Goal: Transaction & Acquisition: Book appointment/travel/reservation

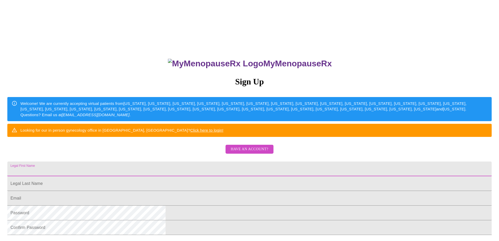
scroll to position [12, 0]
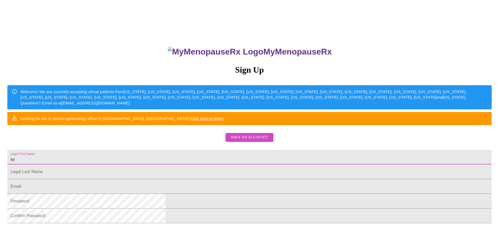
type input "s"
type input "[PERSON_NAME]"
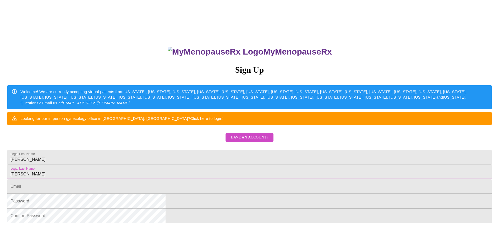
type input "[PERSON_NAME]"
type input "[EMAIL_ADDRESS][DOMAIN_NAME]"
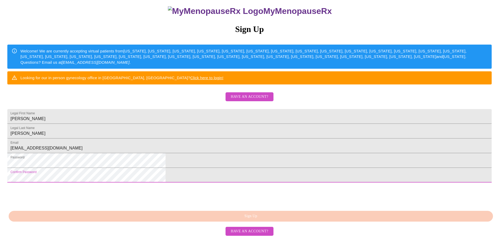
scroll to position [90, 0]
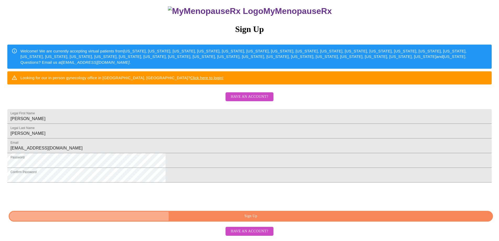
click at [252, 218] on span "Sign Up" at bounding box center [251, 216] width 472 height 7
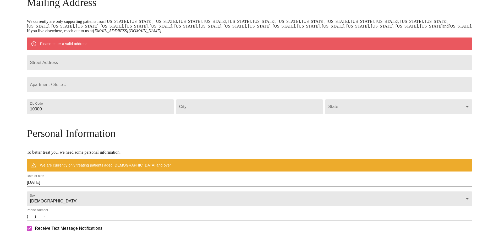
scroll to position [70, 0]
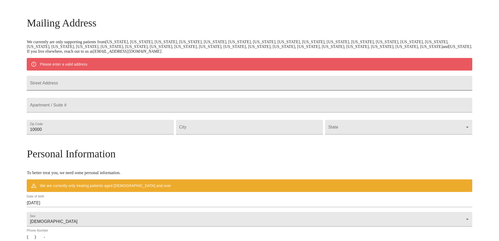
click at [101, 83] on input "Street Address" at bounding box center [249, 83] width 445 height 15
type input "[STREET_ADDRESS]"
type input "60181"
type input "[GEOGRAPHIC_DATA]"
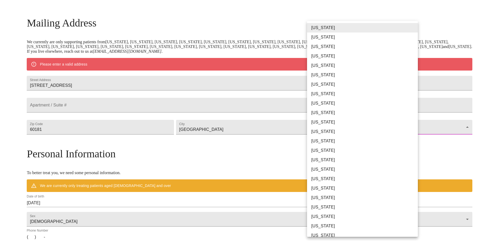
click at [414, 138] on body "MyMenopauseRx Welcome to MyMenopauseRx Since it's your first time here, you'll …" at bounding box center [251, 136] width 499 height 408
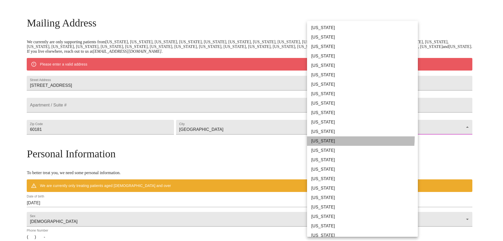
click at [322, 137] on li "[US_STATE]" at bounding box center [364, 140] width 115 height 9
type input "[US_STATE]"
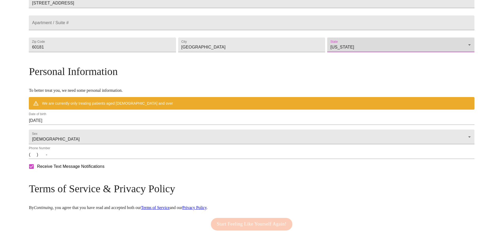
scroll to position [148, 0]
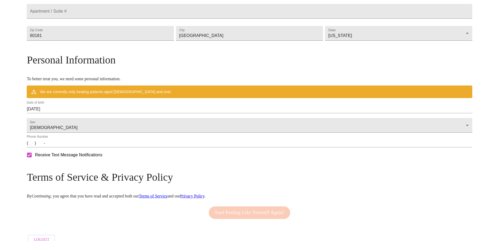
drag, startPoint x: 133, startPoint y: 111, endPoint x: 128, endPoint y: 111, distance: 4.2
click at [132, 111] on div "Date of birth [DEMOGRAPHIC_DATA]" at bounding box center [249, 107] width 447 height 15
drag, startPoint x: 110, startPoint y: 114, endPoint x: 106, endPoint y: 123, distance: 10.0
click at [106, 113] on div "Date of birth [DEMOGRAPHIC_DATA]" at bounding box center [249, 107] width 445 height 13
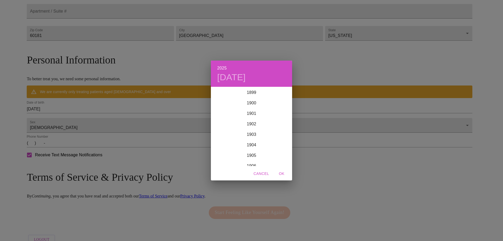
scroll to position [1289, 0]
drag, startPoint x: 253, startPoint y: 78, endPoint x: 230, endPoint y: 74, distance: 23.9
click at [246, 78] on h4 "[DATE]" at bounding box center [231, 77] width 29 height 11
click at [221, 68] on h6 "2025" at bounding box center [221, 67] width 9 height 7
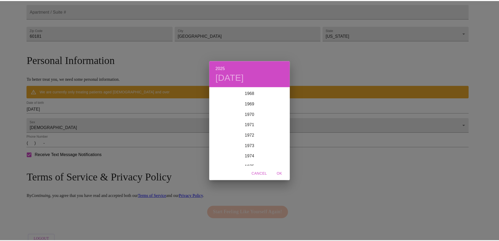
scroll to position [712, 0]
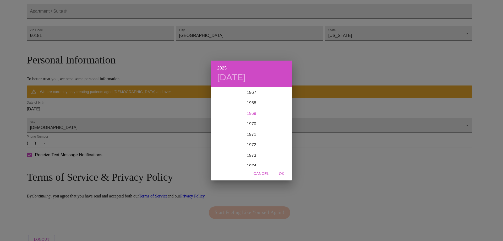
click at [254, 111] on div "1969" at bounding box center [251, 113] width 81 height 10
click at [253, 155] on div "Nov" at bounding box center [251, 156] width 27 height 20
click at [238, 142] on span "18" at bounding box center [240, 142] width 9 height 5
click at [284, 173] on span "OK" at bounding box center [281, 173] width 13 height 7
type input "[DATE]"
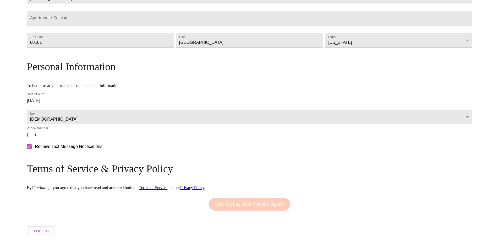
drag, startPoint x: 88, startPoint y: 144, endPoint x: 120, endPoint y: 142, distance: 32.3
click at [88, 139] on input "(   )    -" at bounding box center [249, 134] width 445 height 8
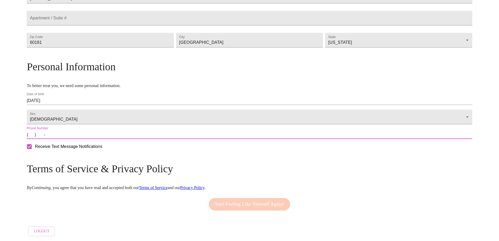
type input "[PHONE_NUMBER]"
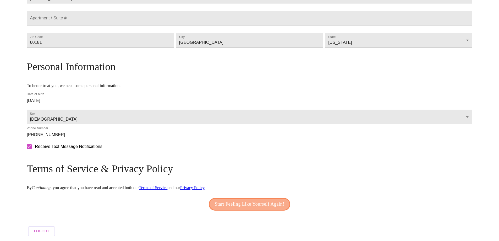
click at [241, 208] on span "Start Feeling Like Yourself Again!" at bounding box center [250, 204] width 70 height 8
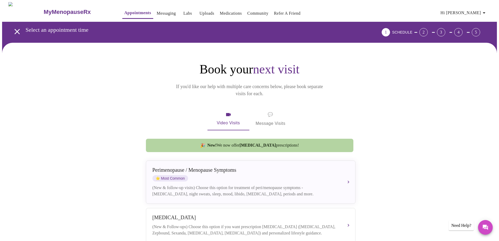
scroll to position [26, 0]
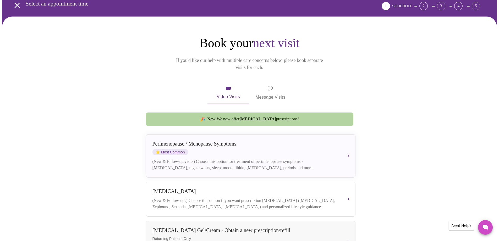
click at [283, 142] on div "[MEDICAL_DATA] / Menopause Symptoms ⭐ Most Common" at bounding box center [245, 148] width 186 height 14
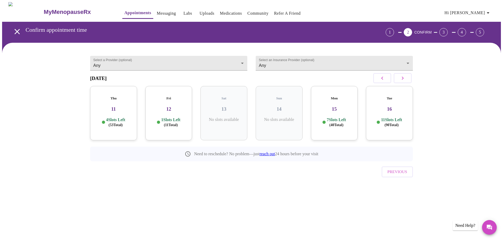
click at [107, 78] on h3 "[DATE]" at bounding box center [98, 78] width 17 height 6
click at [410, 81] on button "button" at bounding box center [403, 78] width 18 height 10
click at [410, 82] on button "button" at bounding box center [403, 78] width 18 height 10
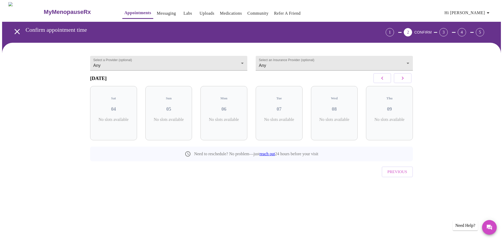
click at [410, 82] on button "button" at bounding box center [403, 78] width 18 height 10
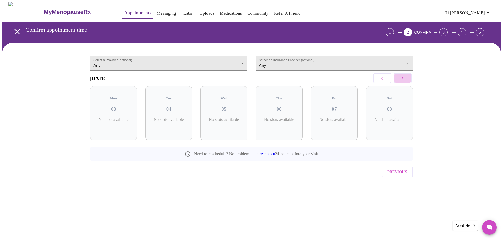
click at [410, 82] on button "button" at bounding box center [403, 78] width 18 height 10
click at [407, 62] on body "MyMenopauseRx Appointments Messaging Labs Uploads Medications Community Refer a…" at bounding box center [251, 102] width 499 height 201
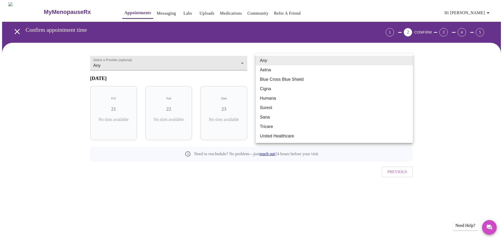
click at [290, 133] on li "United Healthcare" at bounding box center [334, 135] width 157 height 9
type input "United Healthcare"
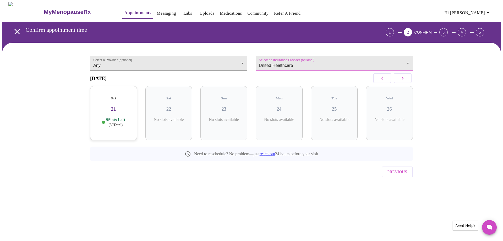
click at [404, 81] on icon "button" at bounding box center [402, 78] width 6 height 6
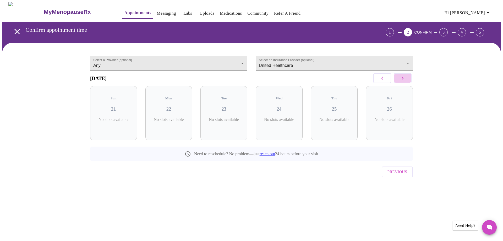
click at [404, 81] on icon "button" at bounding box center [402, 78] width 6 height 6
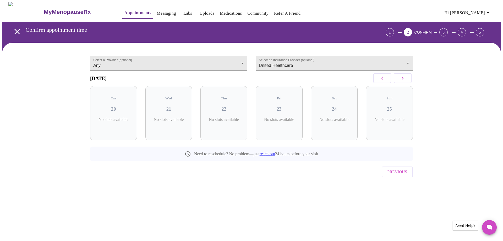
click at [404, 81] on icon "button" at bounding box center [402, 78] width 6 height 6
click at [384, 80] on icon "button" at bounding box center [382, 78] width 6 height 6
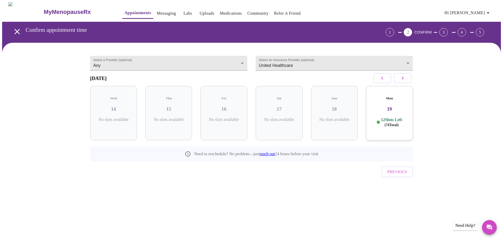
click at [379, 106] on h3 "19" at bounding box center [389, 109] width 39 height 6
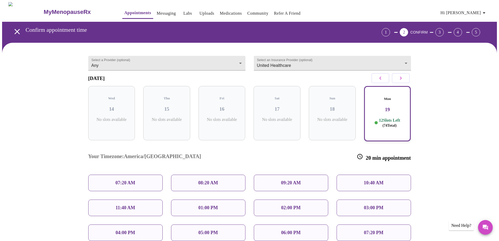
click at [394, 83] on button "button" at bounding box center [401, 78] width 18 height 10
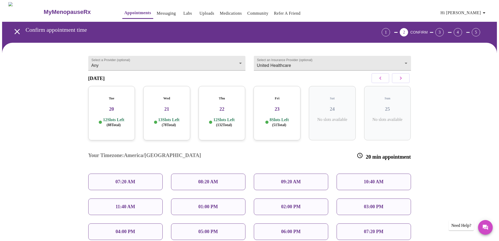
click at [114, 108] on h3 "20" at bounding box center [111, 109] width 39 height 6
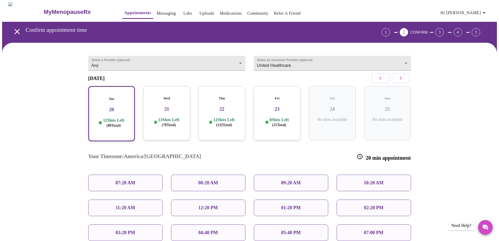
click at [298, 180] on p "09:20 AM" at bounding box center [291, 183] width 20 height 6
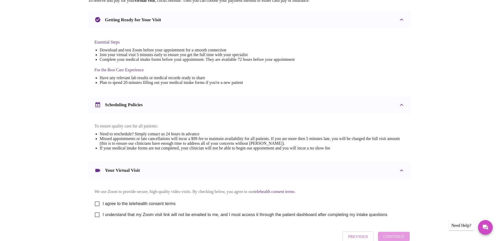
scroll to position [105, 0]
click at [100, 206] on input "I agree to the telehealth consent terms" at bounding box center [97, 203] width 11 height 11
checkbox input "true"
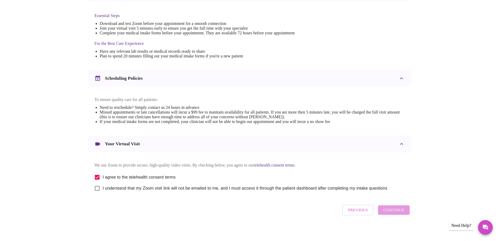
click at [96, 194] on input "I understand that my Zoom visit link will not be emailed to me, and I must acce…" at bounding box center [97, 188] width 11 height 11
checkbox input "true"
click at [384, 213] on span "Continue" at bounding box center [393, 209] width 21 height 7
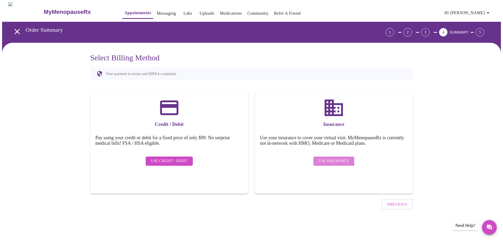
click at [331, 156] on button "Use Insurance" at bounding box center [333, 160] width 41 height 9
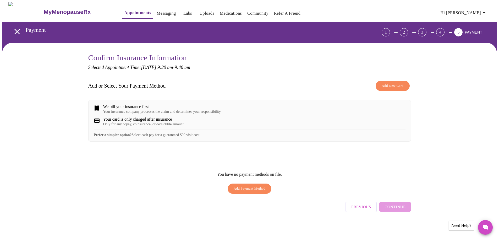
click at [393, 85] on span "Add New Card" at bounding box center [393, 86] width 22 height 6
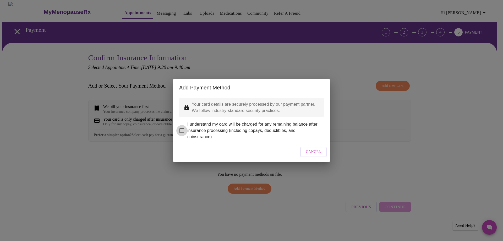
click at [179, 126] on input "I understand my card will be charged for any remaining balance after insurance …" at bounding box center [181, 130] width 11 height 11
checkbox input "true"
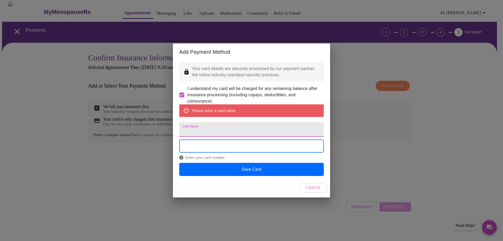
click at [213, 133] on input "Card Name" at bounding box center [251, 129] width 145 height 15
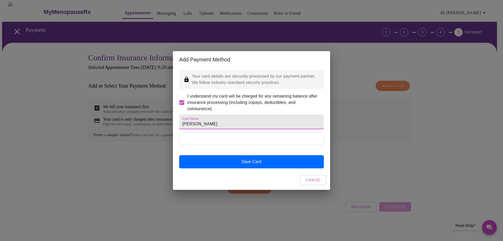
type input "[PERSON_NAME]"
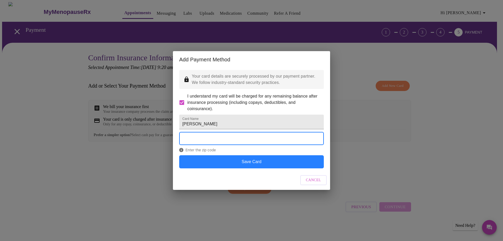
click at [244, 167] on button "Save Card" at bounding box center [251, 161] width 145 height 13
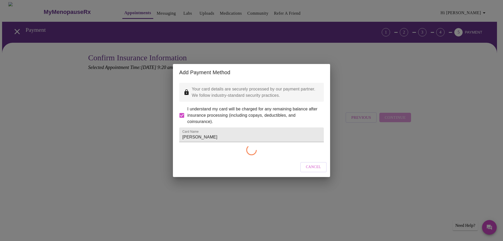
checkbox input "false"
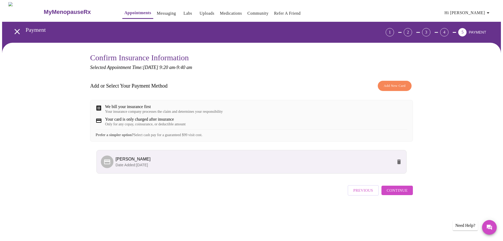
click at [397, 194] on span "Continue" at bounding box center [397, 190] width 21 height 7
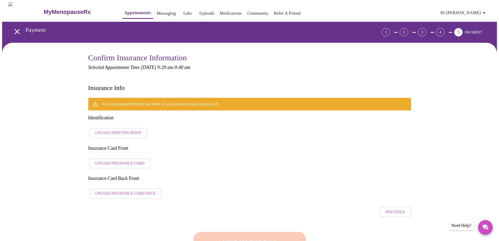
click at [123, 130] on span "Upload Identification" at bounding box center [118, 133] width 46 height 7
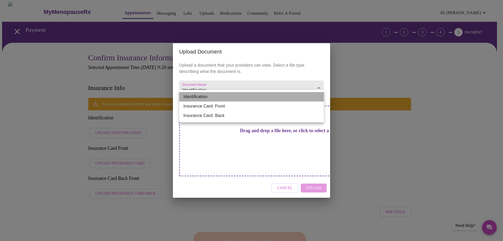
click at [241, 97] on li "Identification" at bounding box center [251, 96] width 145 height 9
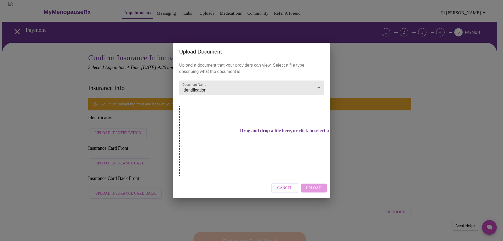
click at [388, 72] on div "Upload Document Upload a document that your providers can view. Select a file t…" at bounding box center [251, 120] width 503 height 241
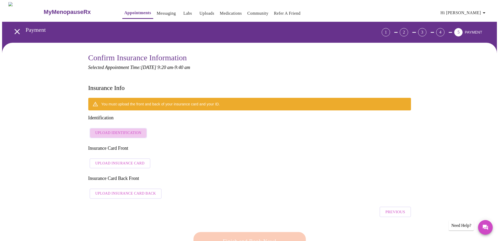
click at [125, 130] on span "Upload Identification" at bounding box center [118, 133] width 46 height 7
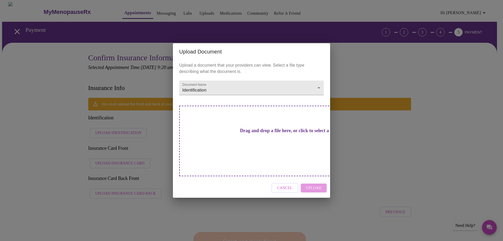
click at [258, 133] on h3 "Drag and drop a file here, or click to select a file" at bounding box center [288, 131] width 145 height 6
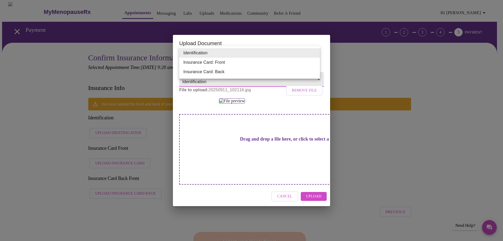
click at [221, 73] on li "Insurance Card: Back" at bounding box center [249, 71] width 141 height 9
type input "Insurance Card: Back"
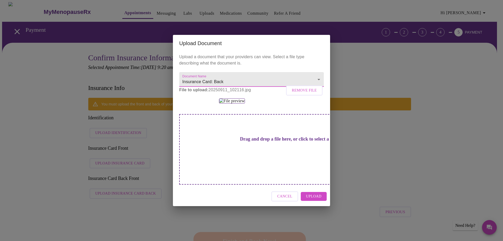
click at [298, 98] on div at bounding box center [251, 100] width 145 height 5
click at [415, 145] on div "Upload Document Upload a document that your providers can view. Select a file t…" at bounding box center [251, 120] width 503 height 241
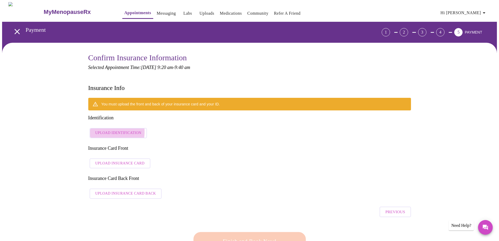
click at [109, 130] on span "Upload Identification" at bounding box center [118, 133] width 46 height 7
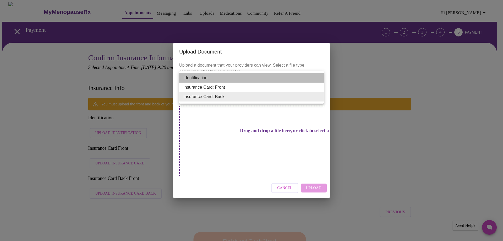
click at [204, 77] on li "Identification" at bounding box center [251, 77] width 145 height 9
type input "Identification"
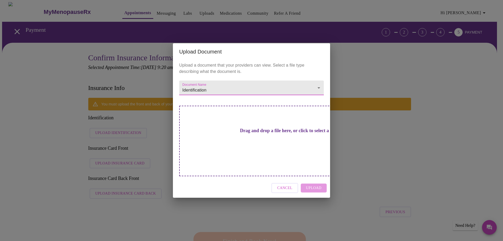
click at [244, 133] on h3 "Drag and drop a file here, or click to select a file" at bounding box center [288, 131] width 145 height 6
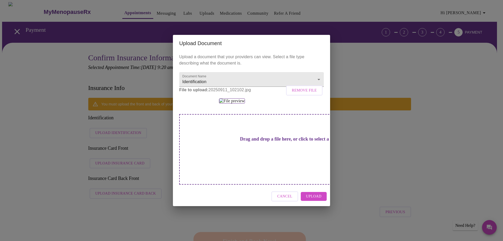
scroll to position [8, 0]
drag, startPoint x: 331, startPoint y: 58, endPoint x: 339, endPoint y: 26, distance: 33.9
click at [339, 26] on div "Upload Document Upload a document that your providers can view. Select a file t…" at bounding box center [251, 120] width 503 height 241
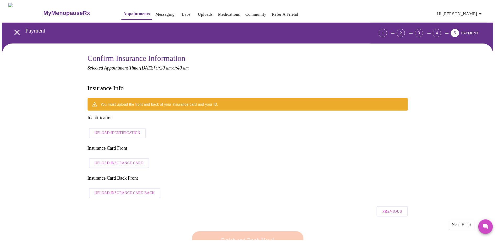
scroll to position [0, 0]
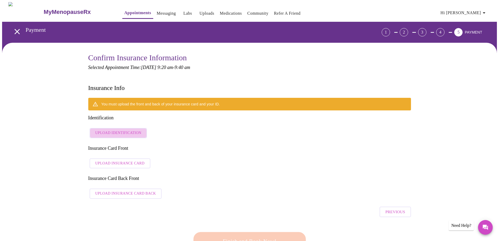
click at [133, 130] on span "Upload Identification" at bounding box center [118, 133] width 46 height 7
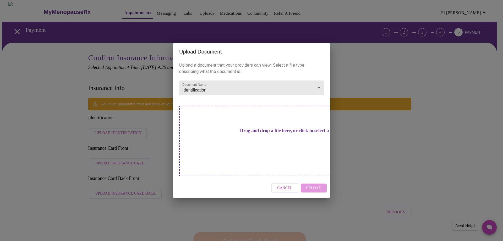
click at [253, 133] on h3 "Drag and drop a file here, or click to select a file" at bounding box center [288, 131] width 145 height 6
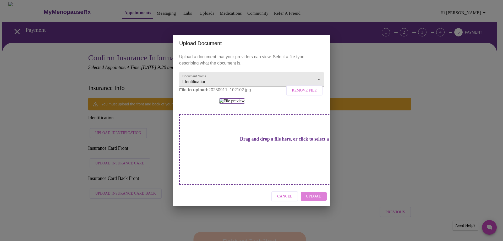
click at [316, 200] on span "Upload" at bounding box center [313, 196] width 15 height 7
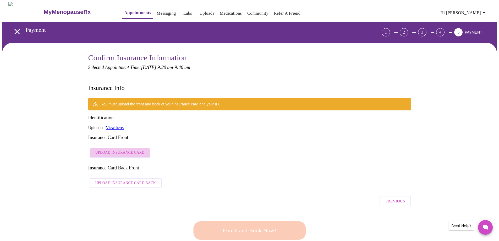
click at [124, 149] on span "Upload Insurance Card" at bounding box center [119, 152] width 49 height 7
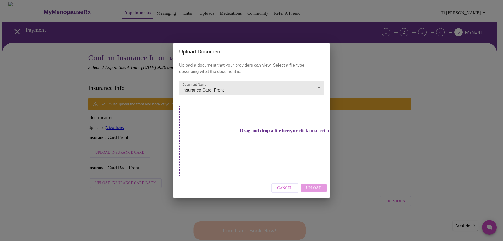
click at [247, 133] on h3 "Drag and drop a file here, or click to select a file" at bounding box center [288, 131] width 145 height 6
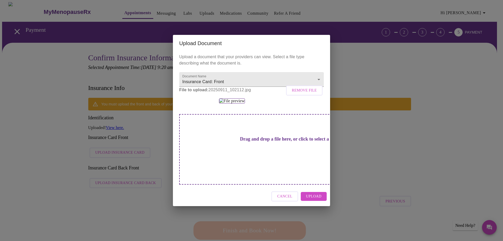
click at [317, 200] on span "Upload" at bounding box center [313, 196] width 15 height 7
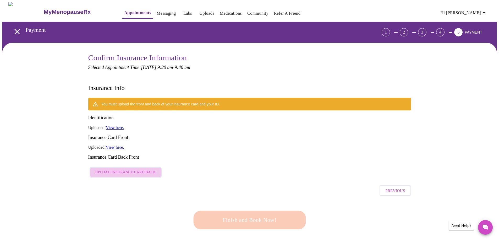
click at [126, 169] on span "Upload Insurance Card Back" at bounding box center [125, 172] width 61 height 7
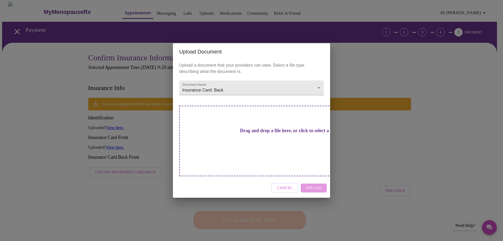
click at [268, 133] on h3 "Drag and drop a file here, or click to select a file" at bounding box center [288, 131] width 145 height 6
drag, startPoint x: 243, startPoint y: 121, endPoint x: 242, endPoint y: 125, distance: 3.7
click at [242, 125] on div "Drag and drop a file here, or click to select a file" at bounding box center [288, 141] width 218 height 70
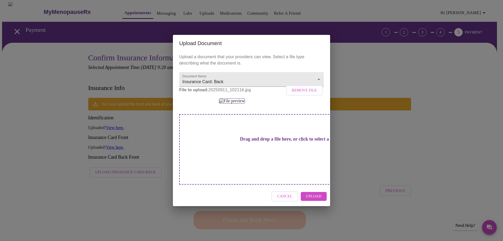
click at [311, 200] on span "Upload" at bounding box center [313, 196] width 15 height 7
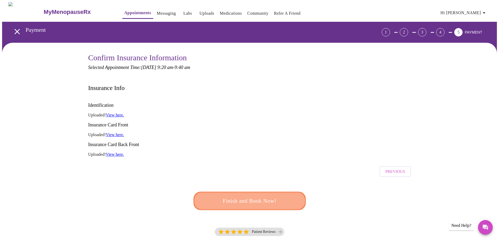
click at [262, 196] on span "Finish and Book Now!" at bounding box center [249, 201] width 98 height 10
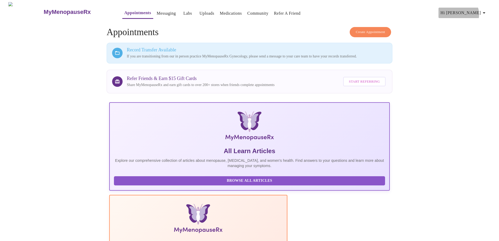
click at [484, 12] on icon "button" at bounding box center [484, 13] width 6 height 6
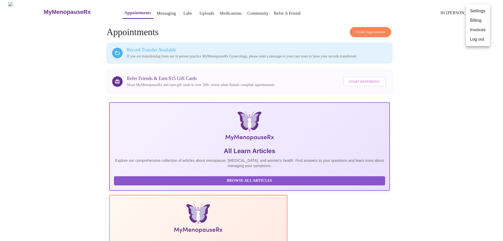
click at [477, 41] on li "Log out" at bounding box center [478, 39] width 24 height 9
